Goal: Obtain resource: Download file/media

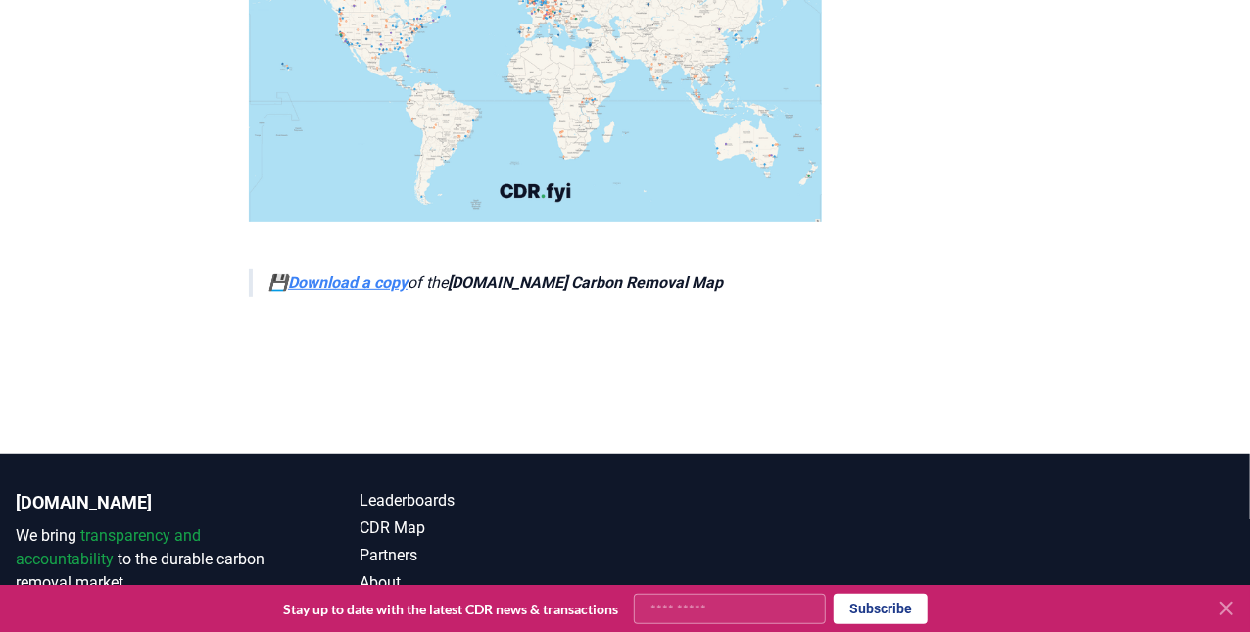
scroll to position [6861, 0]
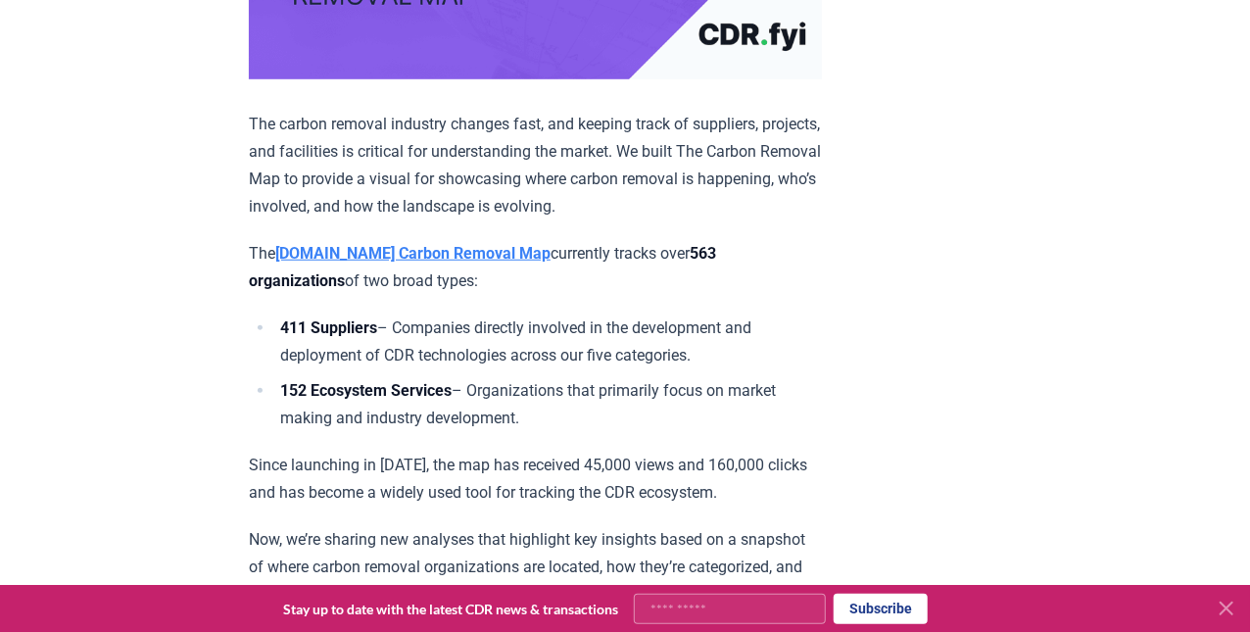
scroll to position [542, 0]
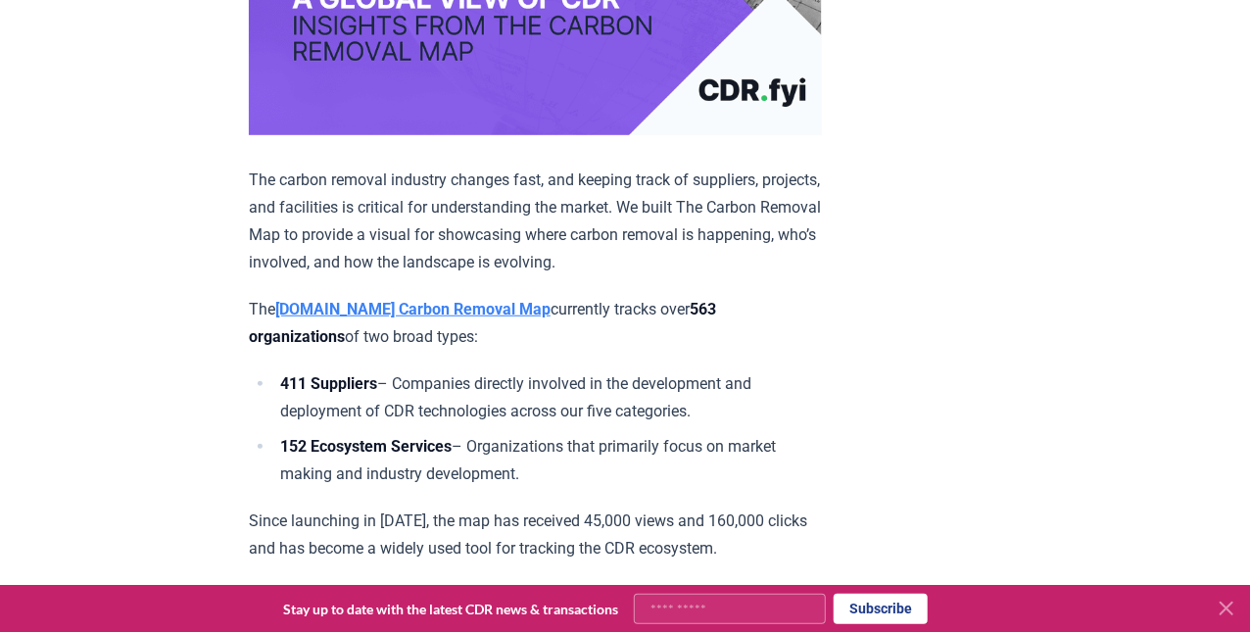
click at [449, 318] on strong "[DOMAIN_NAME] Carbon Removal Map" at bounding box center [412, 309] width 275 height 19
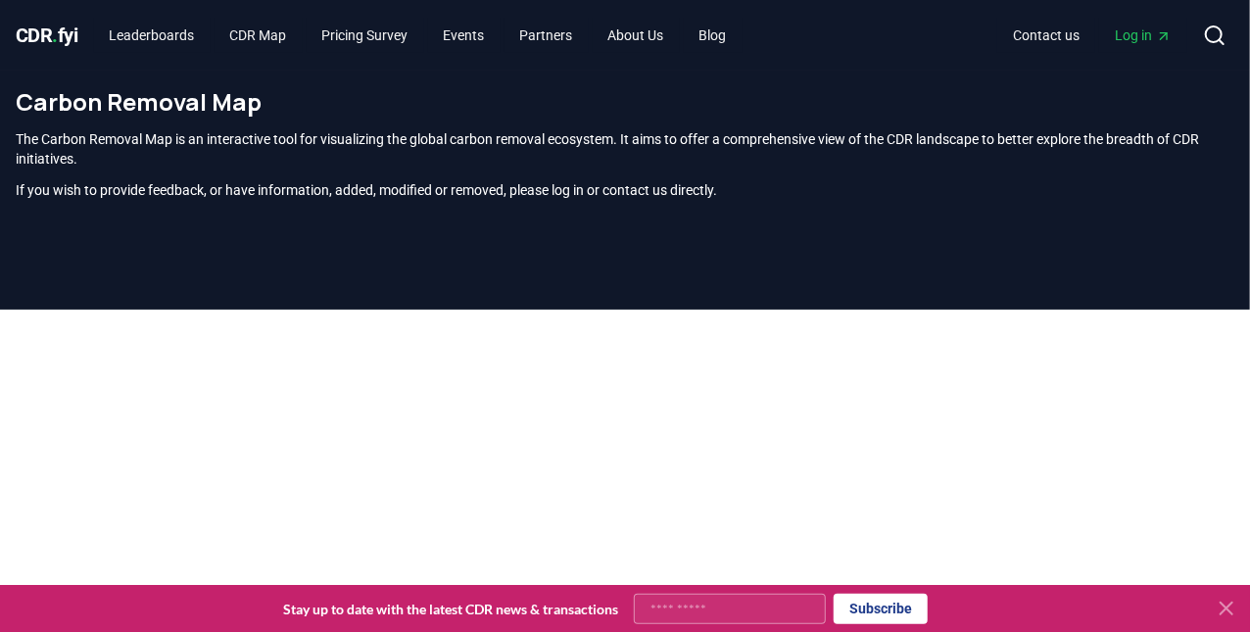
scroll to position [596, 0]
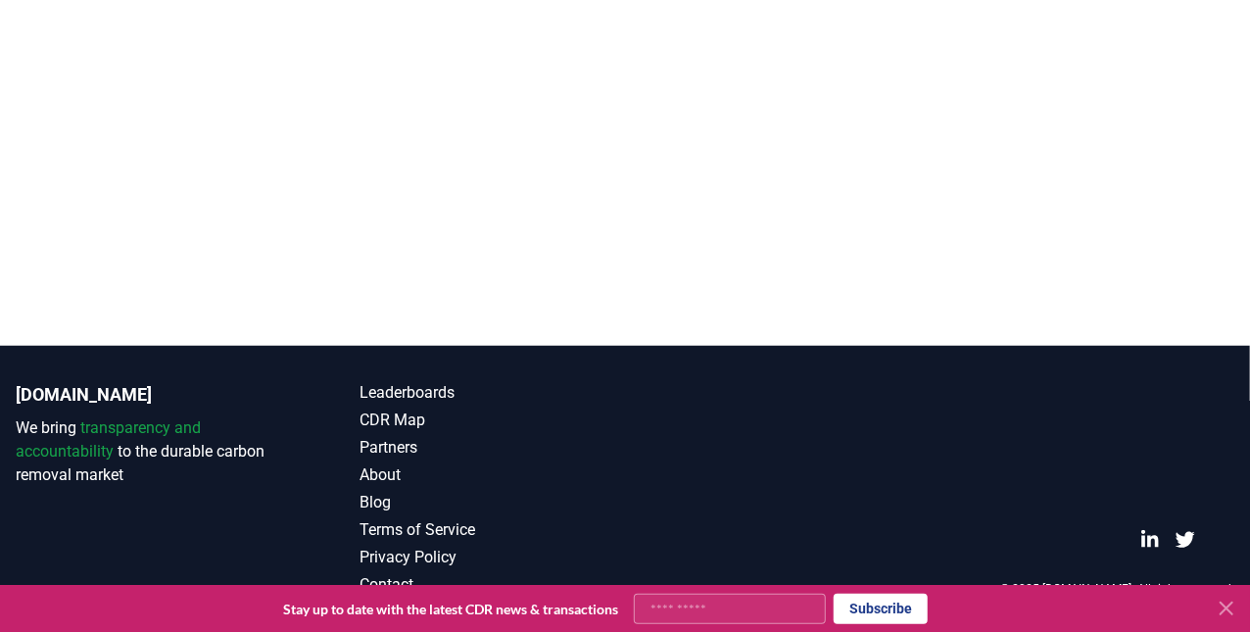
click at [1209, 606] on div at bounding box center [1222, 608] width 39 height 31
click at [1225, 606] on icon at bounding box center [1227, 609] width 12 height 12
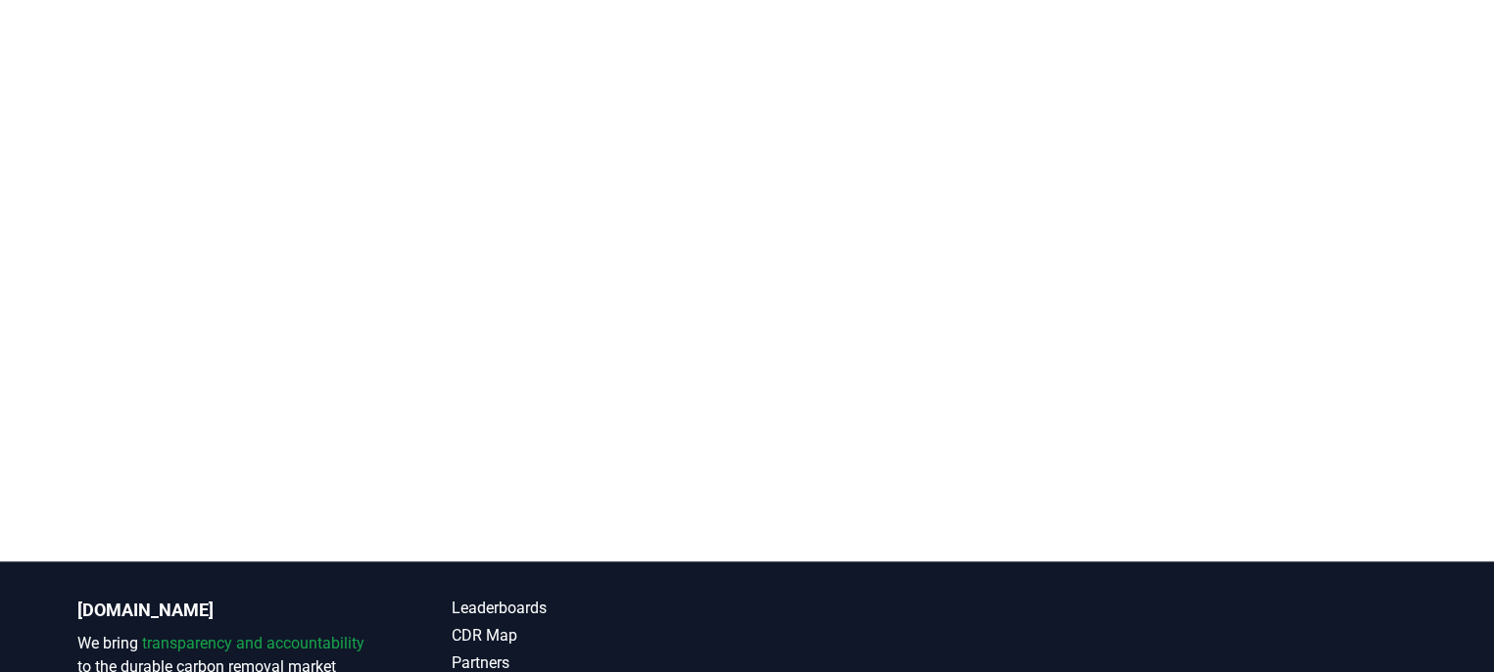
scroll to position [400, 0]
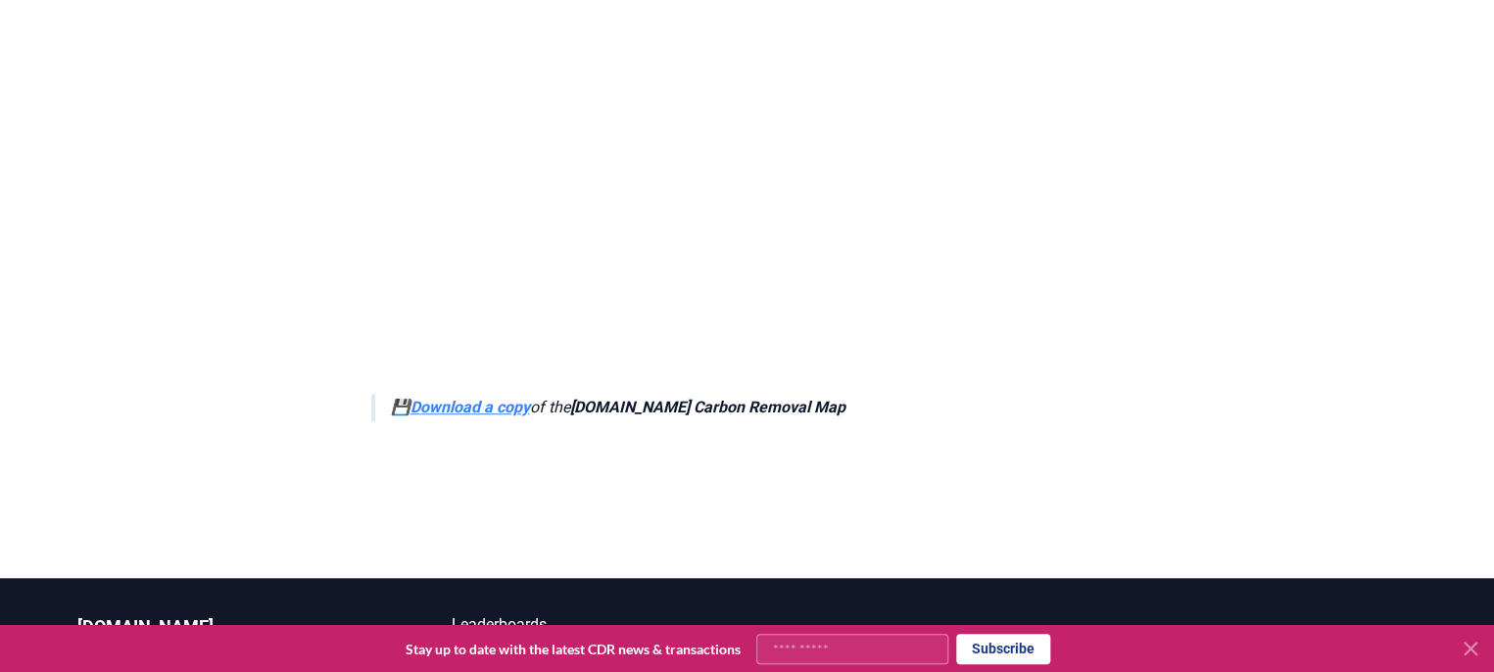
scroll to position [7043, 0]
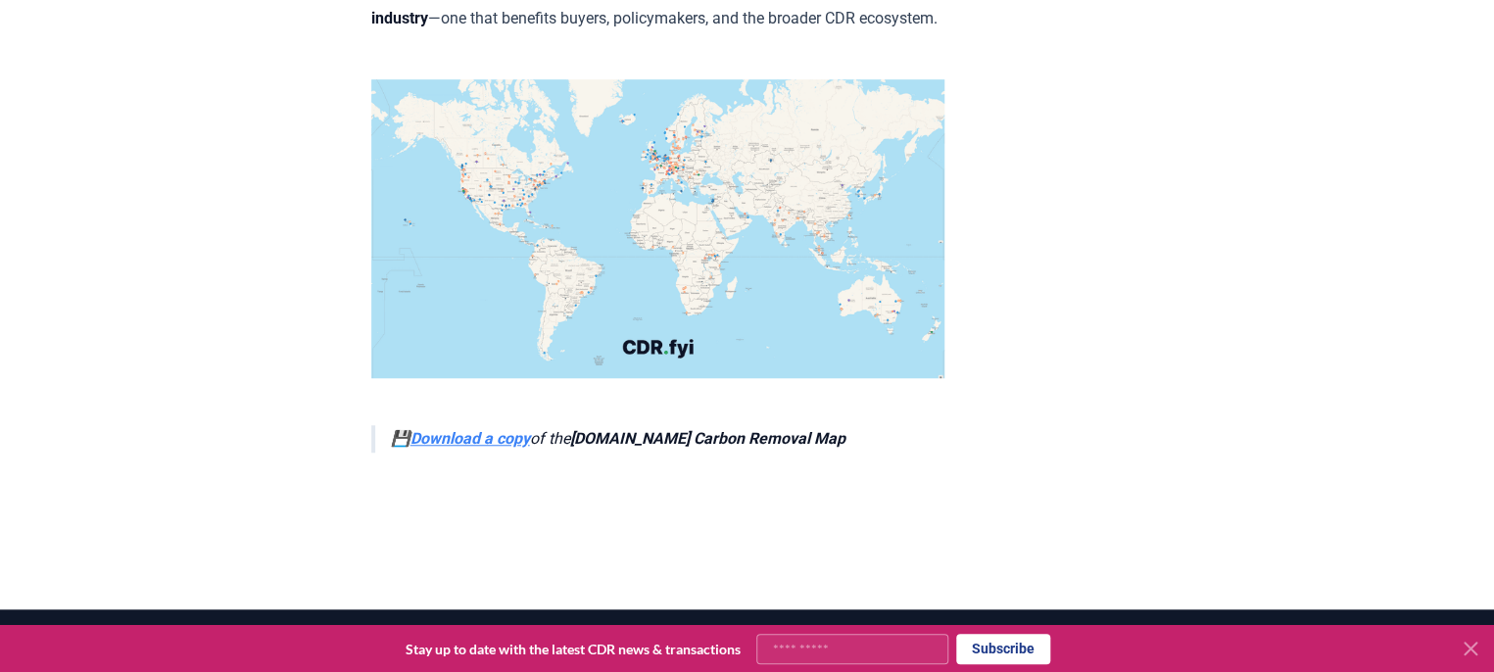
click at [461, 429] on strong "Download a copy" at bounding box center [471, 438] width 120 height 19
